Goal: Information Seeking & Learning: Check status

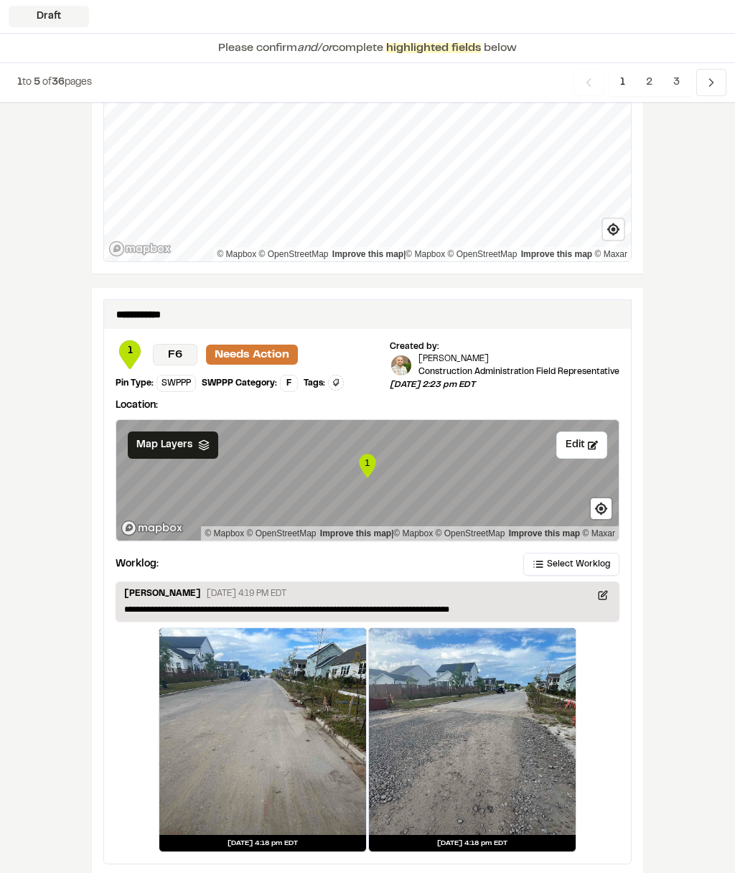
scroll to position [2290, 0]
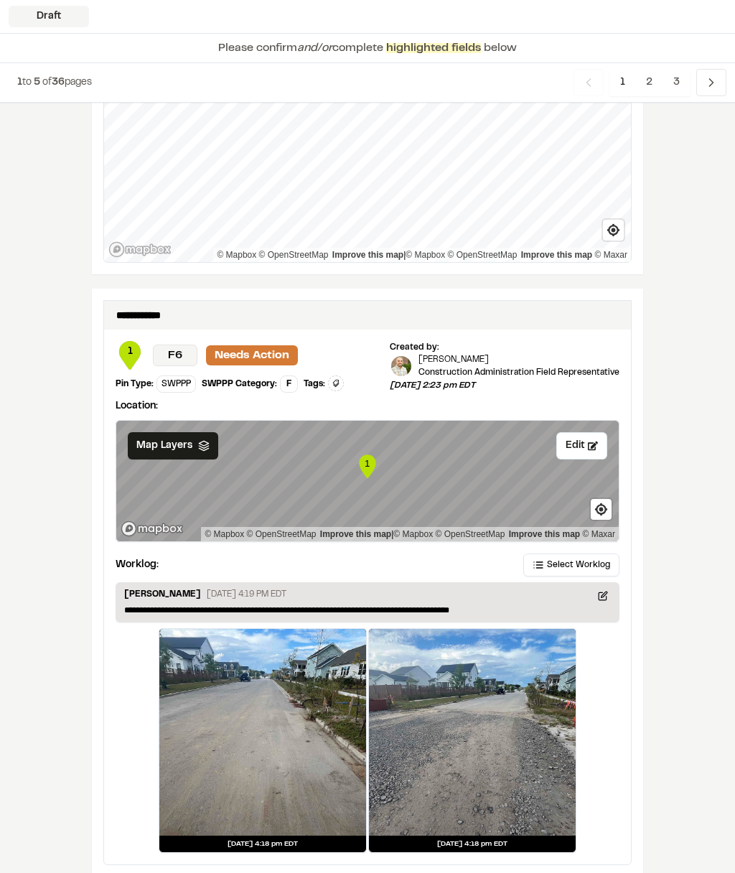
click at [676, 80] on span "3" at bounding box center [677, 82] width 28 height 27
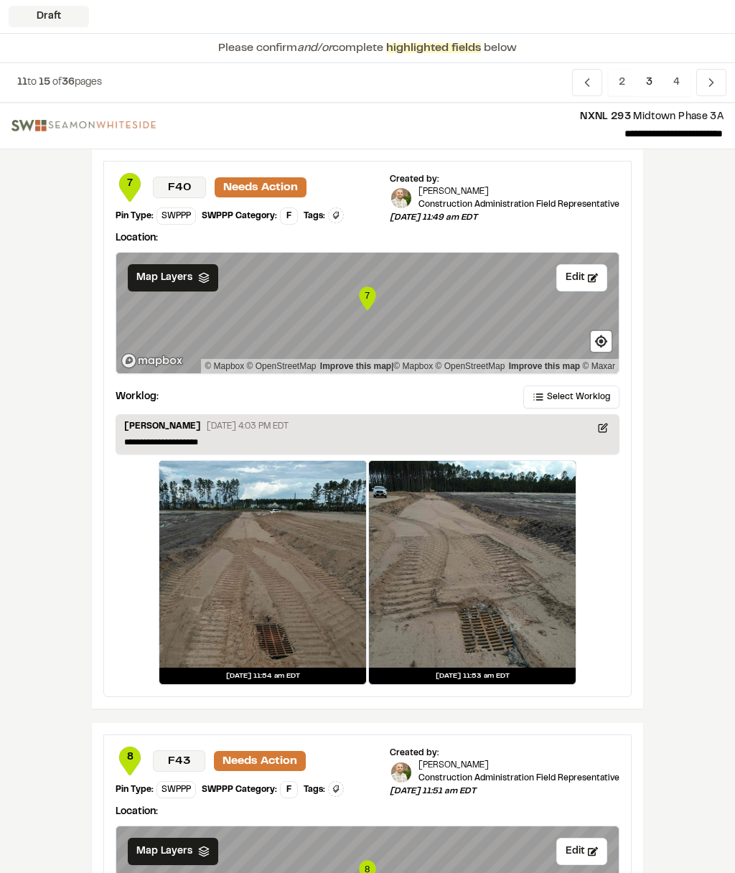
click at [709, 83] on icon "Navigation" at bounding box center [711, 82] width 14 height 14
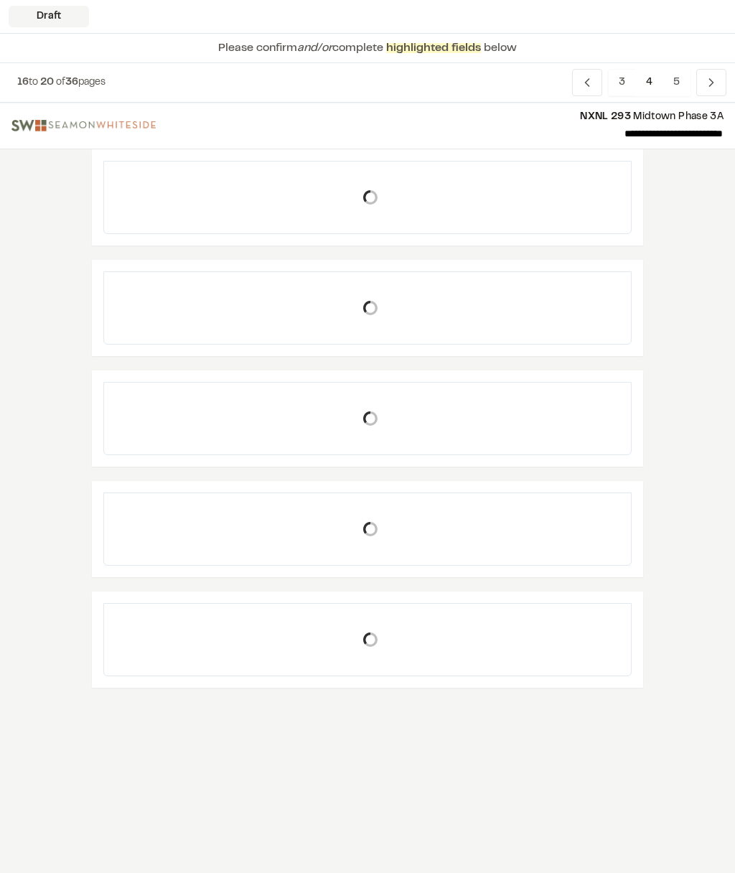
click at [709, 81] on icon "Navigation" at bounding box center [711, 82] width 14 height 14
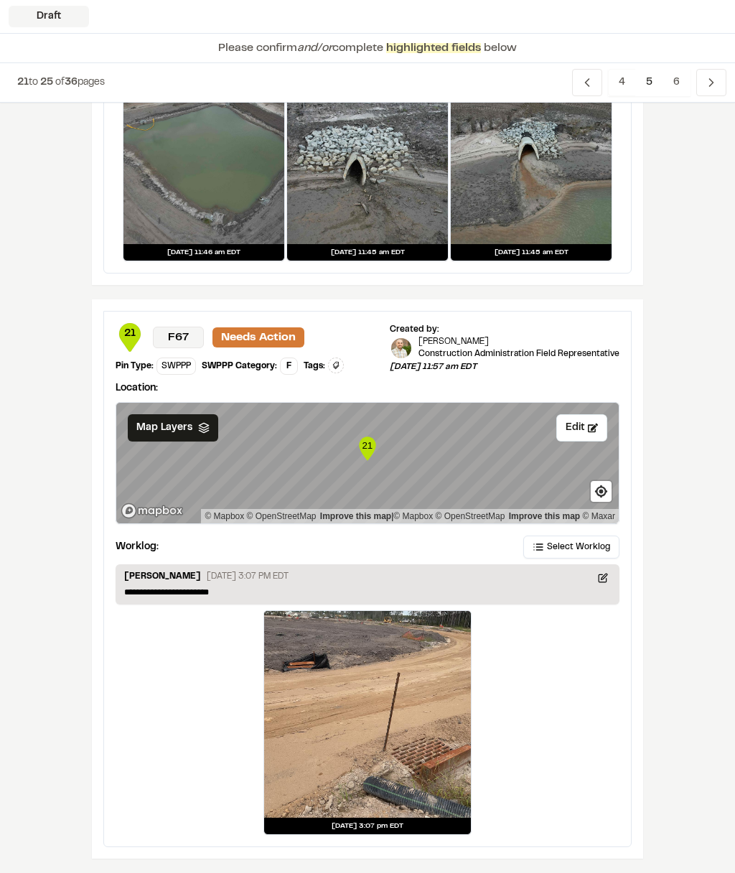
scroll to position [2054, 0]
click at [716, 78] on icon "Navigation" at bounding box center [711, 82] width 14 height 14
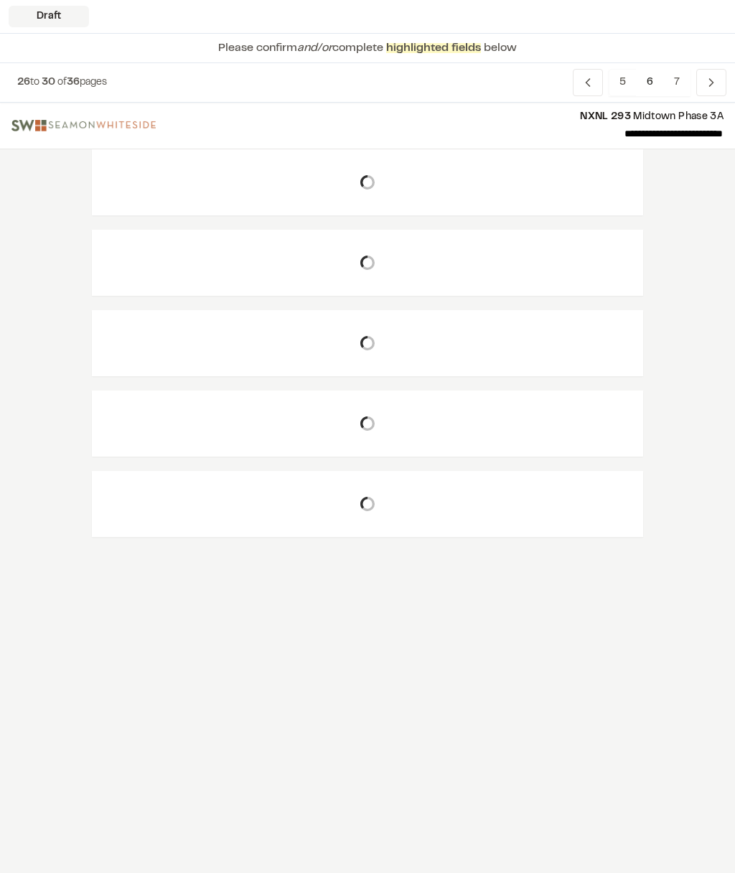
click at [697, 75] on span "Previous" at bounding box center [712, 82] width 30 height 27
